Goal: Information Seeking & Learning: Learn about a topic

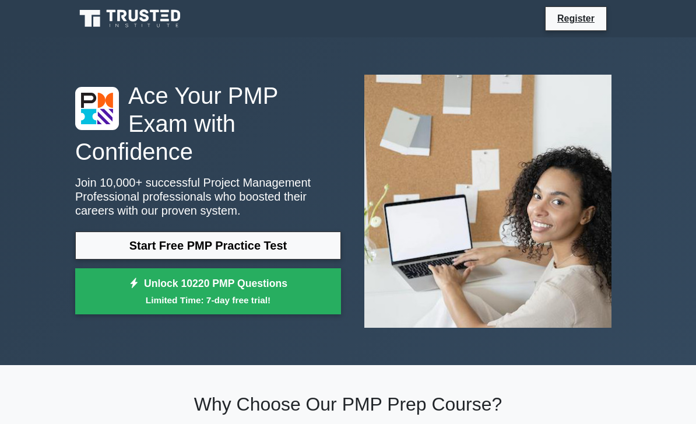
click at [333, 250] on link "Start Free PMP Practice Test" at bounding box center [208, 245] width 266 height 28
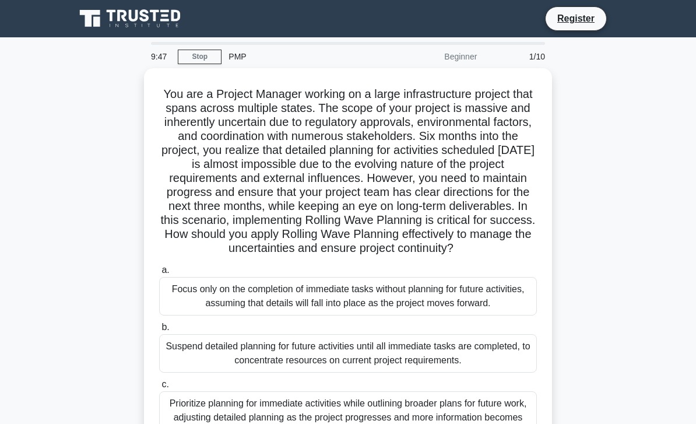
click at [202, 62] on link "Stop" at bounding box center [200, 57] width 44 height 15
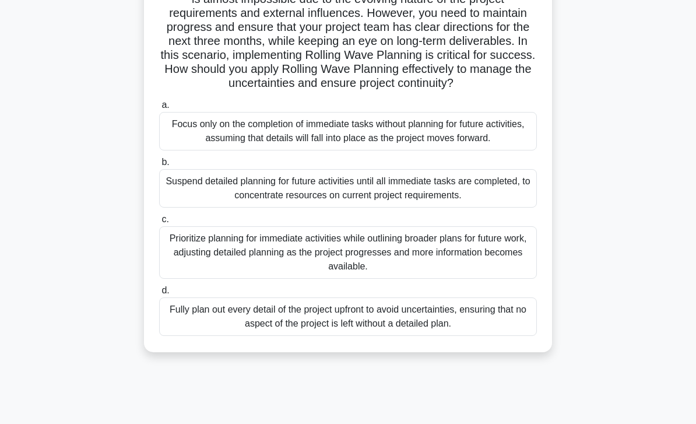
scroll to position [168, 0]
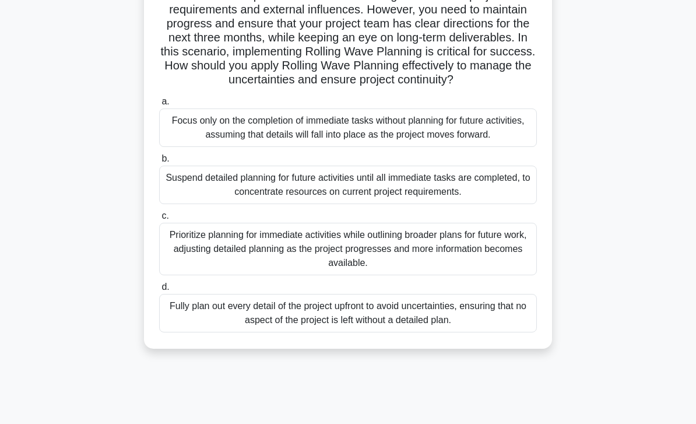
click at [504, 275] on div "Prioritize planning for immediate activities while outlining broader plans for …" at bounding box center [348, 249] width 378 height 52
click at [159, 220] on input "c. Prioritize planning for immediate activities while outlining broader plans f…" at bounding box center [159, 216] width 0 height 8
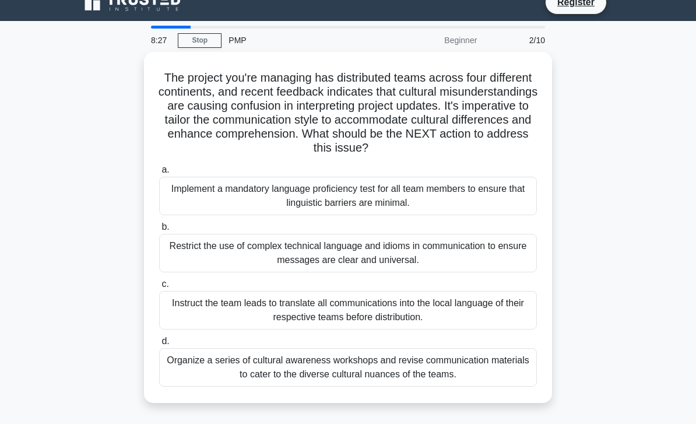
scroll to position [0, 0]
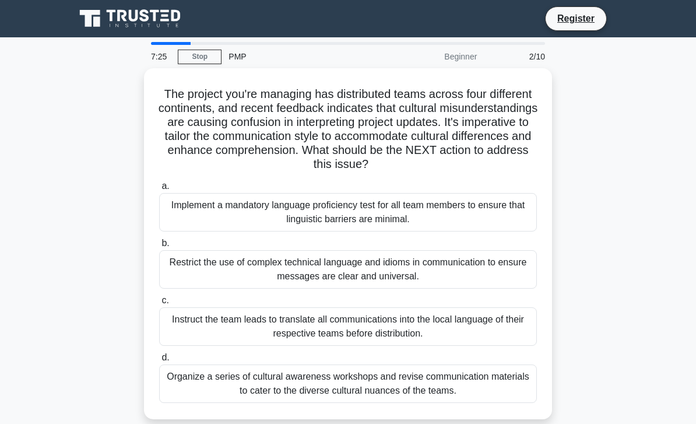
click at [398, 391] on div "Organize a series of cultural awareness workshops and revise communication mate…" at bounding box center [348, 383] width 378 height 38
click at [159, 361] on input "d. Organize a series of cultural awareness workshops and revise communication m…" at bounding box center [159, 358] width 0 height 8
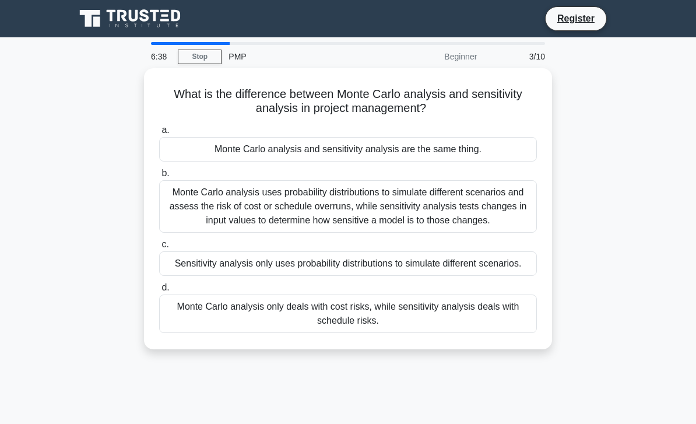
click at [471, 214] on div "Monte Carlo analysis uses probability distributions to simulate different scena…" at bounding box center [348, 206] width 378 height 52
click at [159, 177] on input "b. Monte Carlo analysis uses probability distributions to simulate different sc…" at bounding box center [159, 174] width 0 height 8
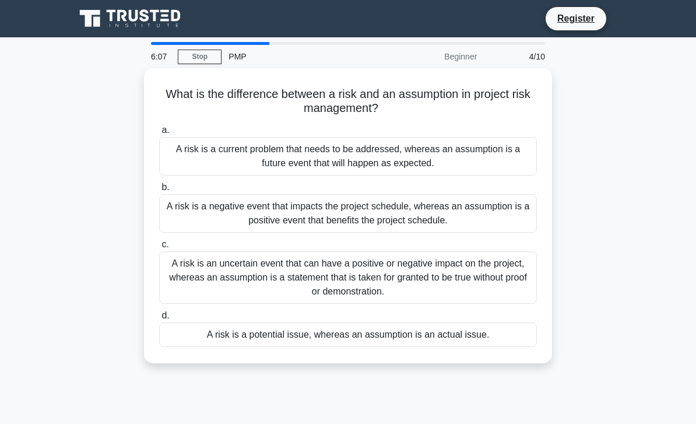
click at [420, 279] on div "A risk is an uncertain event that can have a positive or negative impact on the…" at bounding box center [348, 277] width 378 height 52
click at [159, 248] on input "c. A risk is an uncertain event that can have a positive or negative impact on …" at bounding box center [159, 245] width 0 height 8
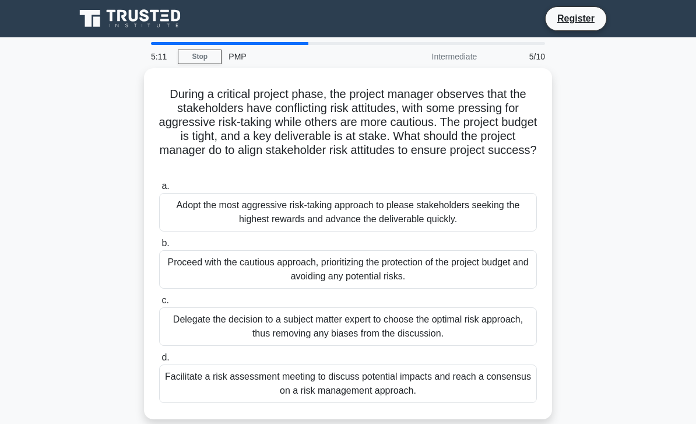
click at [349, 394] on div "Facilitate a risk assessment meeting to discuss potential impacts and reach a c…" at bounding box center [348, 383] width 378 height 38
click at [159, 361] on input "d. Facilitate a risk assessment meeting to discuss potential impacts and reach …" at bounding box center [159, 358] width 0 height 8
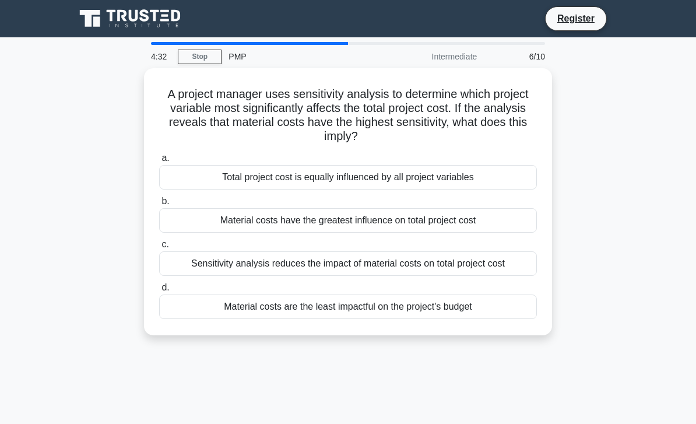
click at [493, 187] on div "Total project cost is equally influenced by all project variables" at bounding box center [348, 177] width 378 height 24
click at [159, 162] on input "a. Total project cost is equally influenced by all project variables" at bounding box center [159, 158] width 0 height 8
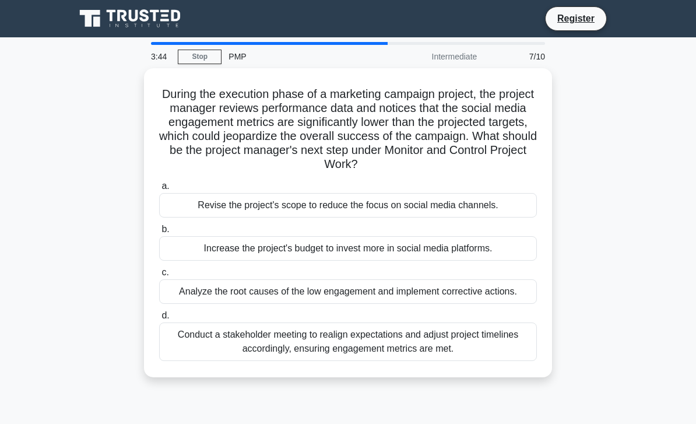
click at [477, 300] on div "Analyze the root causes of the low engagement and implement corrective actions." at bounding box center [348, 291] width 378 height 24
click at [159, 276] on input "c. Analyze the root causes of the low engagement and implement corrective actio…" at bounding box center [159, 273] width 0 height 8
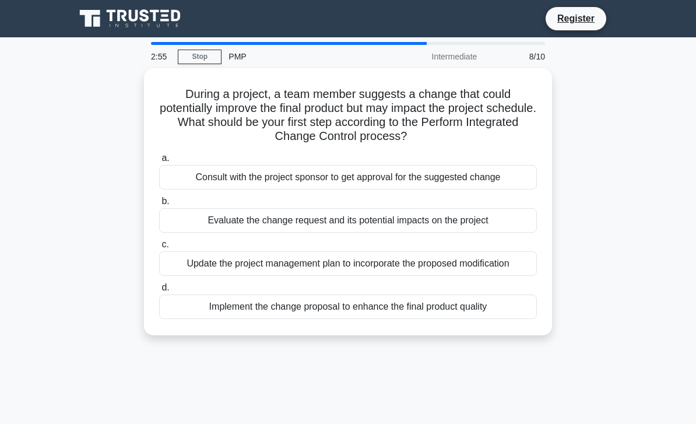
click at [455, 266] on div "Update the project management plan to incorporate the proposed modification" at bounding box center [348, 263] width 378 height 24
click at [159, 248] on input "c. Update the project management plan to incorporate the proposed modification" at bounding box center [159, 245] width 0 height 8
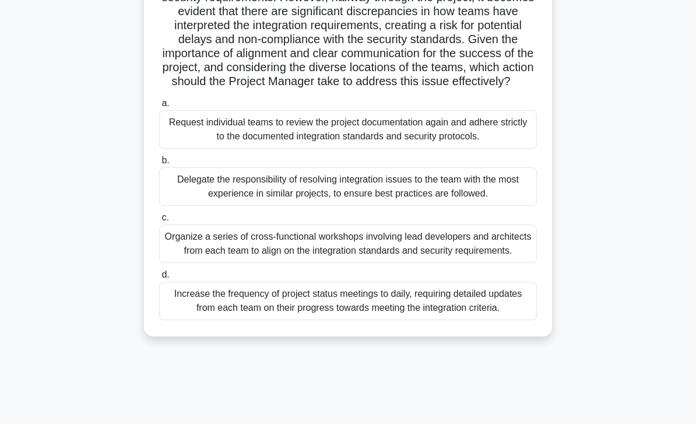
scroll to position [168, 0]
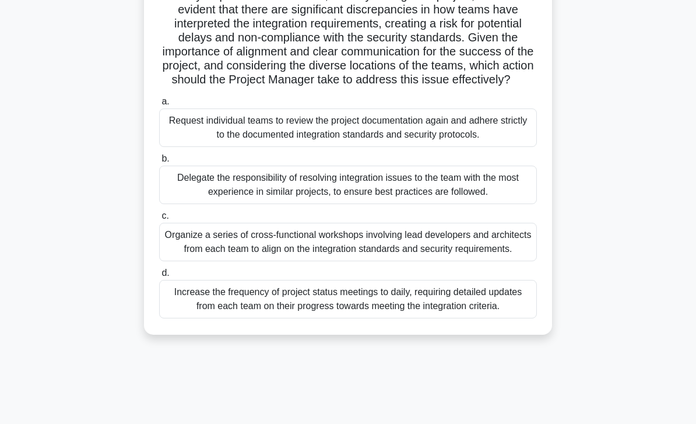
click at [505, 261] on div "Organize a series of cross-functional workshops involving lead developers and a…" at bounding box center [348, 242] width 378 height 38
click at [159, 220] on input "c. Organize a series of cross-functional workshops involving lead developers an…" at bounding box center [159, 216] width 0 height 8
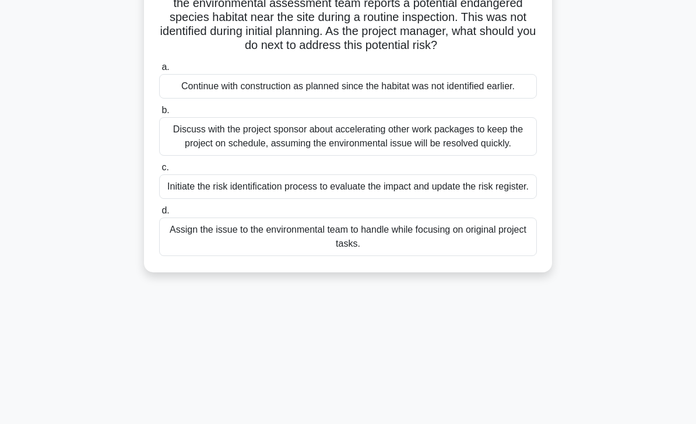
scroll to position [0, 0]
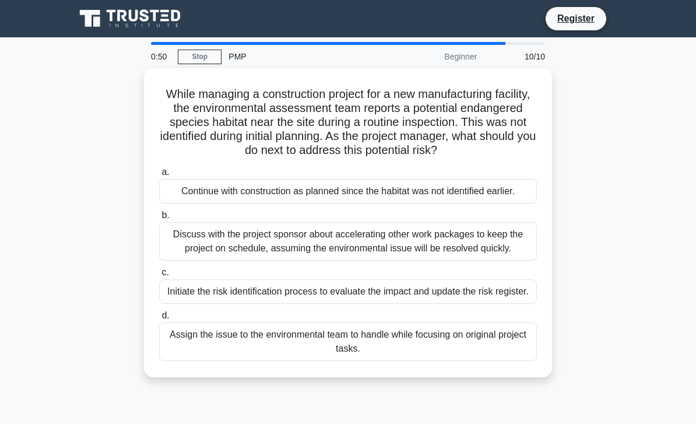
click at [393, 304] on div "Initiate the risk identification process to evaluate the impact and update the …" at bounding box center [348, 291] width 378 height 24
click at [159, 276] on input "c. Initiate the risk identification process to evaluate the impact and update t…" at bounding box center [159, 273] width 0 height 8
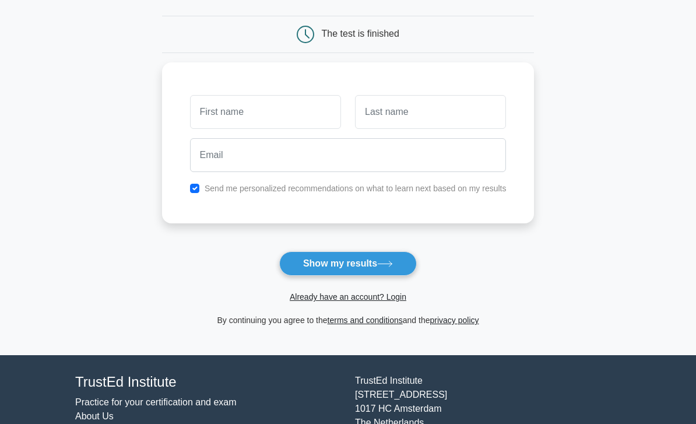
scroll to position [123, 0]
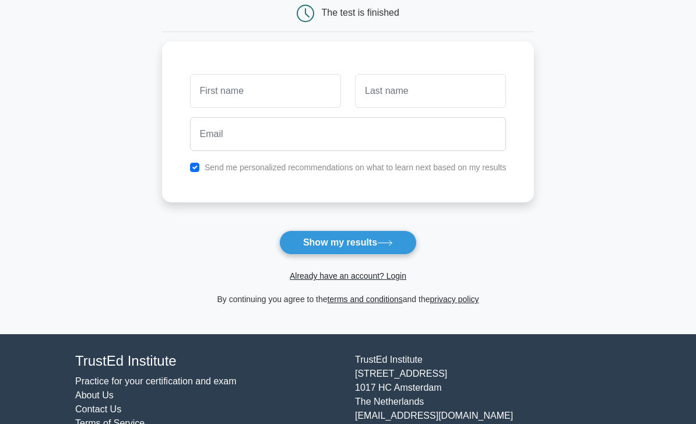
click at [396, 249] on button "Show my results" at bounding box center [348, 242] width 138 height 24
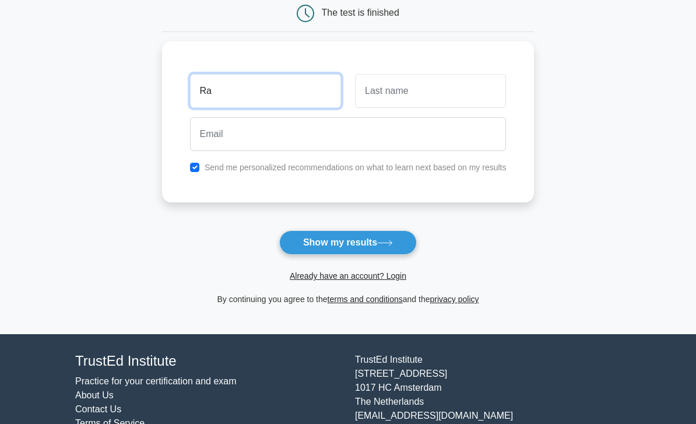
type input "R"
click at [311, 91] on input "text" at bounding box center [265, 91] width 151 height 34
type input "C"
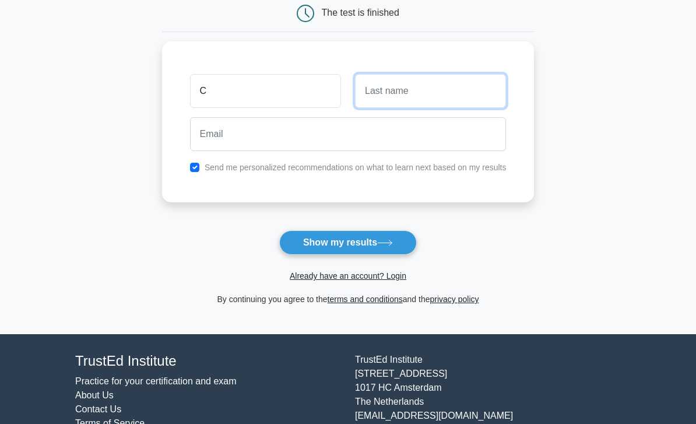
click at [457, 84] on input "text" at bounding box center [430, 91] width 151 height 34
type input "S"
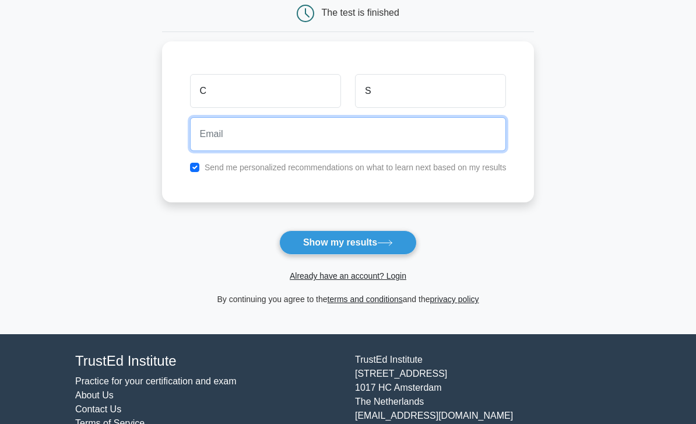
click at [376, 133] on input "email" at bounding box center [348, 134] width 317 height 34
type input "c"
type input "chandrikkaa@gmail.com"
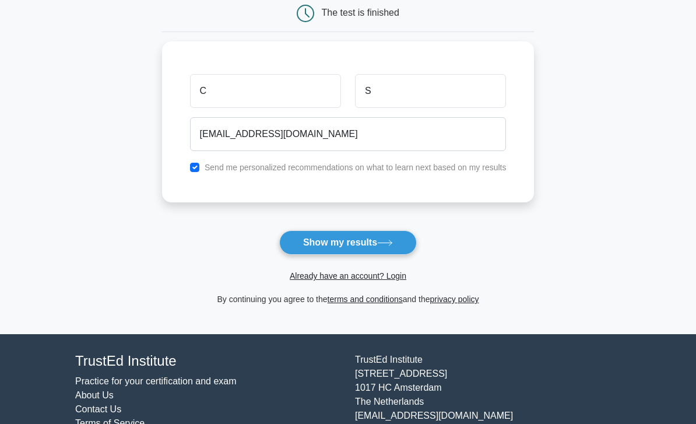
click at [351, 243] on button "Show my results" at bounding box center [348, 242] width 138 height 24
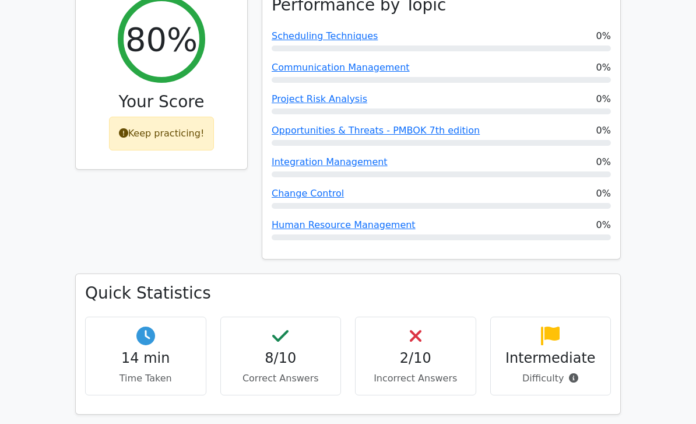
scroll to position [548, 0]
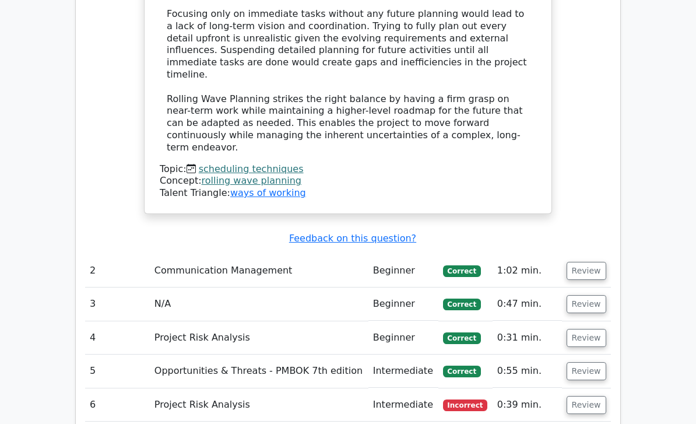
scroll to position [1623, 0]
click at [591, 396] on button "Review" at bounding box center [587, 405] width 40 height 18
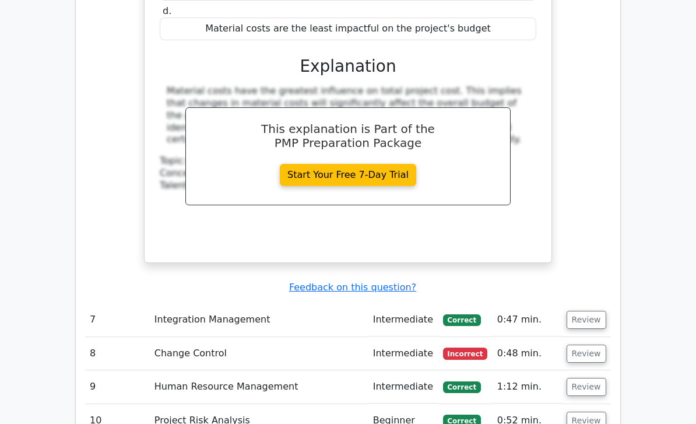
scroll to position [2241, 0]
click at [596, 344] on button "Review" at bounding box center [587, 353] width 40 height 18
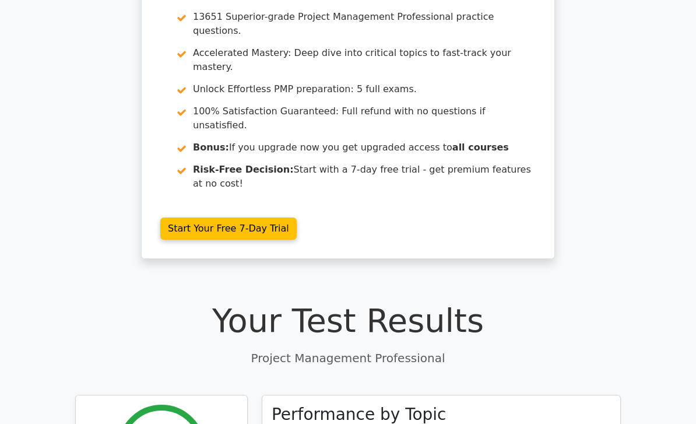
scroll to position [0, 0]
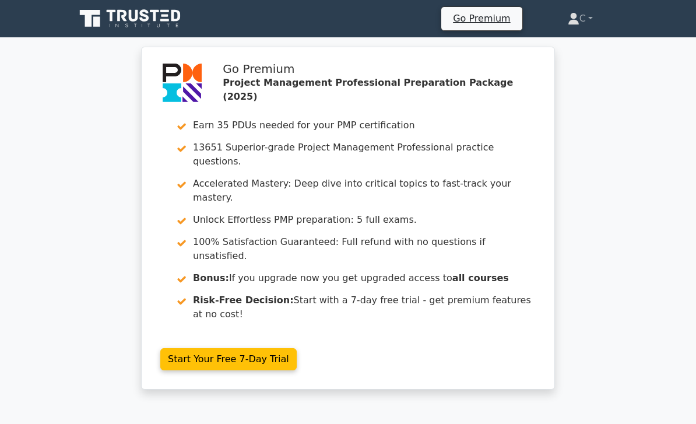
click at [166, 17] on icon at bounding box center [131, 19] width 112 height 22
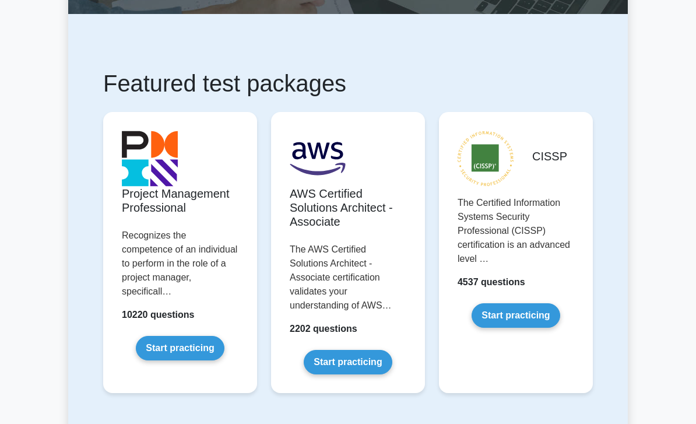
scroll to position [160, 0]
click at [213, 356] on link "Start practicing" at bounding box center [180, 348] width 88 height 24
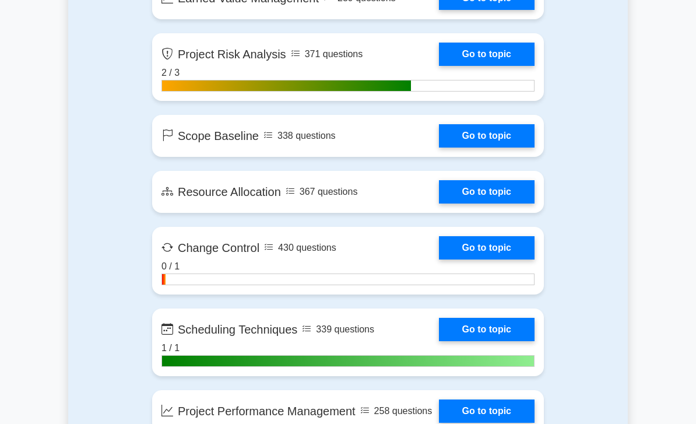
scroll to position [1950, 0]
